Goal: Task Accomplishment & Management: Use online tool/utility

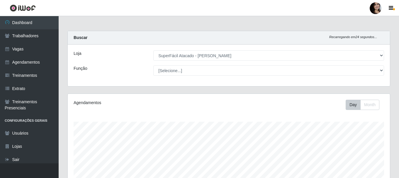
select select "399"
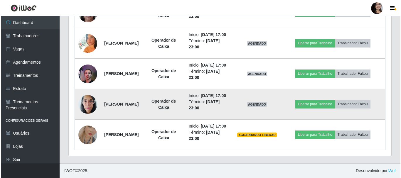
scroll to position [268, 0]
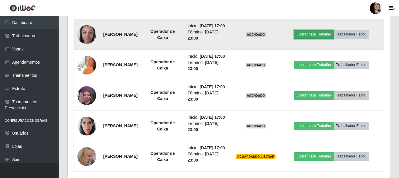
click at [322, 38] on button "Liberar para Trabalho" at bounding box center [314, 34] width 40 height 8
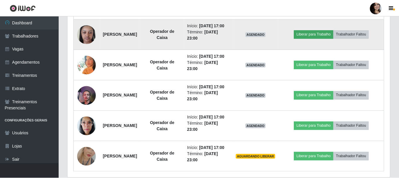
scroll to position [122, 320]
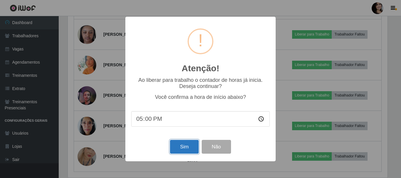
click at [184, 147] on button "Sim" at bounding box center [184, 147] width 28 height 14
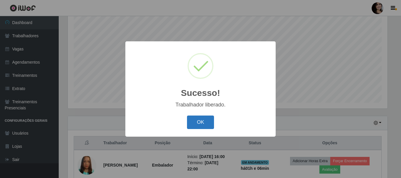
click at [205, 127] on button "OK" at bounding box center [200, 123] width 27 height 14
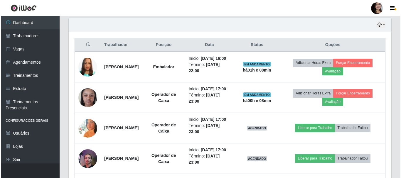
scroll to position [254, 0]
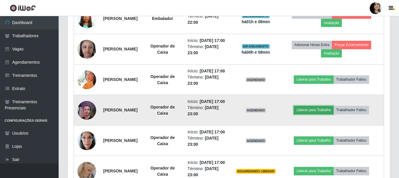
click at [322, 114] on button "Liberar para Trabalho" at bounding box center [314, 110] width 40 height 8
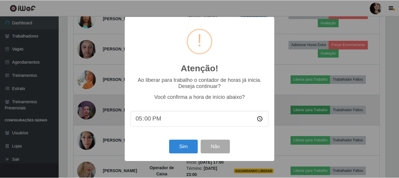
scroll to position [122, 320]
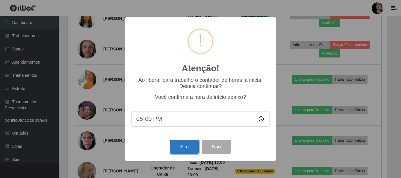
click at [190, 149] on button "Sim" at bounding box center [184, 147] width 28 height 14
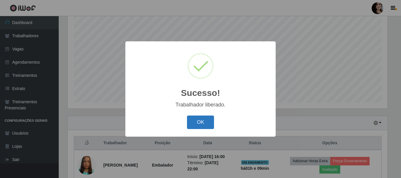
click at [202, 128] on button "OK" at bounding box center [200, 123] width 27 height 14
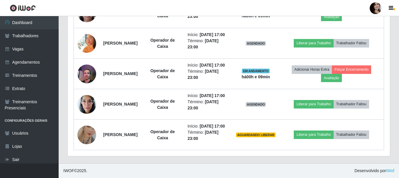
scroll to position [327, 0]
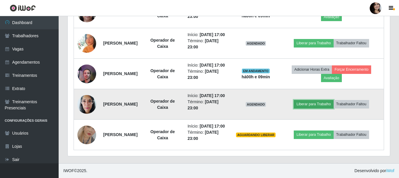
click at [307, 100] on button "Liberar para Trabalho" at bounding box center [314, 104] width 40 height 8
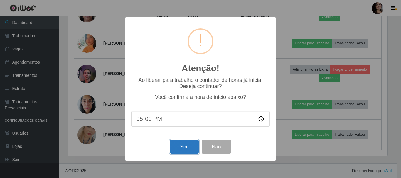
click at [192, 150] on button "Sim" at bounding box center [184, 147] width 28 height 14
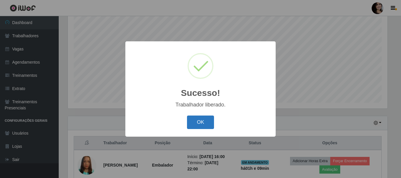
click at [207, 125] on button "OK" at bounding box center [200, 123] width 27 height 14
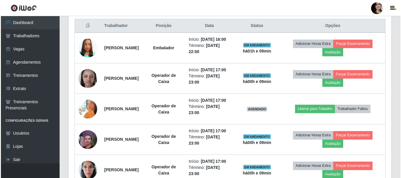
scroll to position [327, 0]
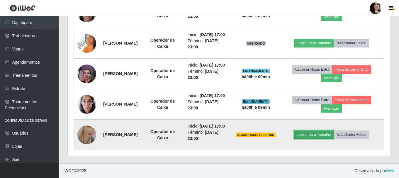
click at [329, 131] on button "Liberar para Trabalho" at bounding box center [314, 135] width 40 height 8
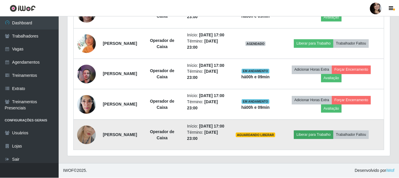
scroll to position [122, 320]
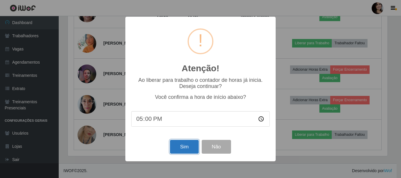
click at [180, 149] on button "Sim" at bounding box center [184, 147] width 28 height 14
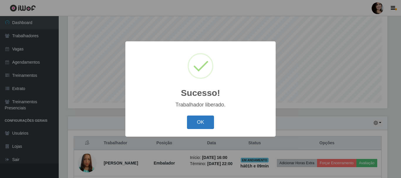
click at [201, 123] on button "OK" at bounding box center [200, 123] width 27 height 14
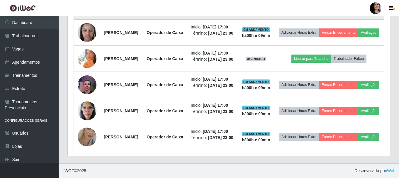
scroll to position [0, 0]
